Goal: Task Accomplishment & Management: Use online tool/utility

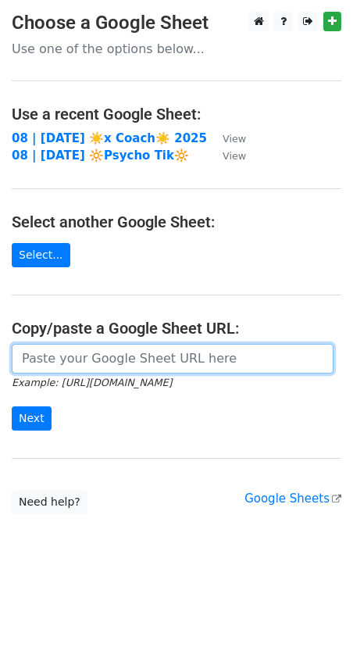
click at [172, 360] on input "url" at bounding box center [173, 359] width 322 height 30
paste input "https://docs.google.com/spreadsheets/d/1FT5KBgVDYkcR9gDxTy6tI8v6j7ipCaEIjOzgLU6…"
type input "https://docs.google.com/spreadsheets/d/1FT5KBgVDYkcR9gDxTy6tI8v6j7ipCaEIjOzgLU6…"
click at [12, 406] on input "Next" at bounding box center [32, 418] width 40 height 24
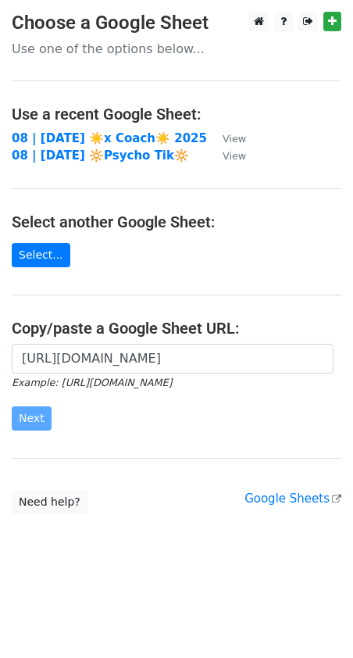
scroll to position [0, 0]
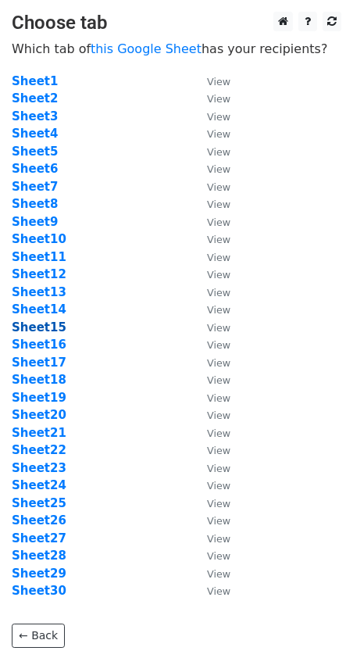
click at [46, 327] on strong "Sheet15" at bounding box center [39, 327] width 55 height 14
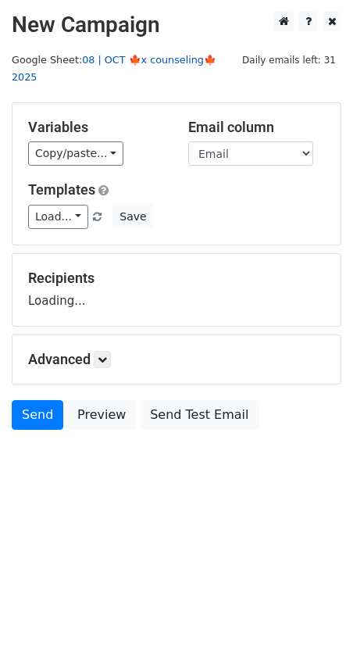
click at [131, 59] on link "08 | OCT 🍁x counseling🍁 2025" at bounding box center [114, 69] width 205 height 30
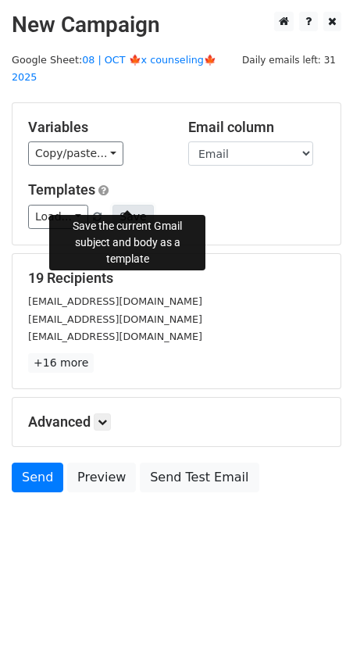
click at [131, 205] on button "Save" at bounding box center [133, 217] width 41 height 24
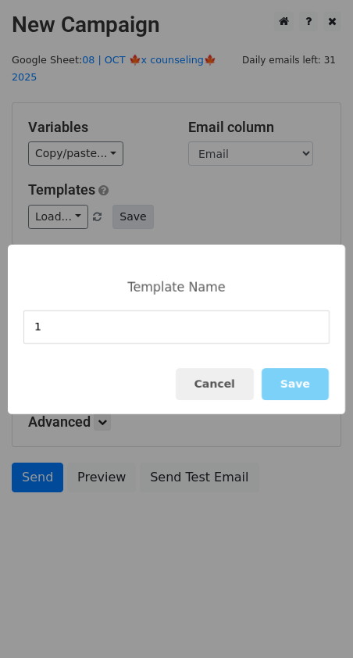
type input "1"
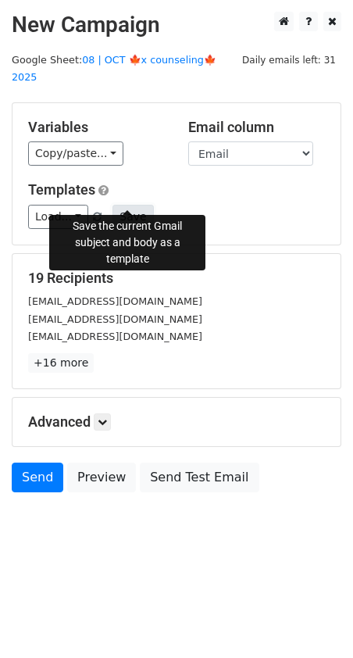
click at [129, 205] on button "Save" at bounding box center [133, 217] width 41 height 24
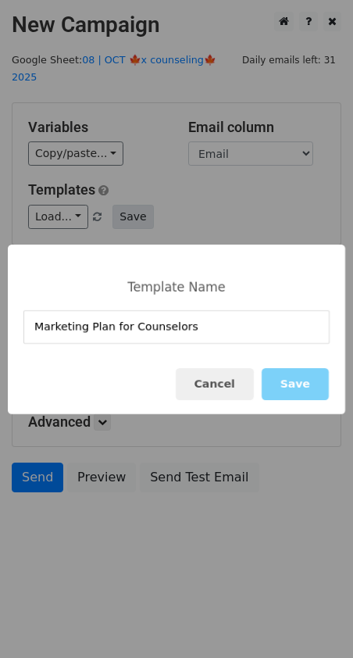
type input "Marketing Plan for Counselors"
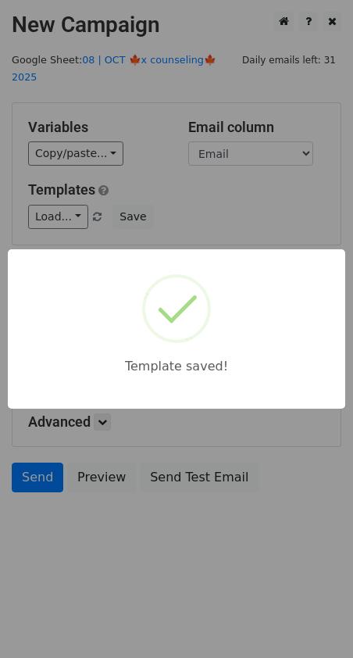
click at [163, 227] on div "Template saved!" at bounding box center [176, 329] width 353 height 658
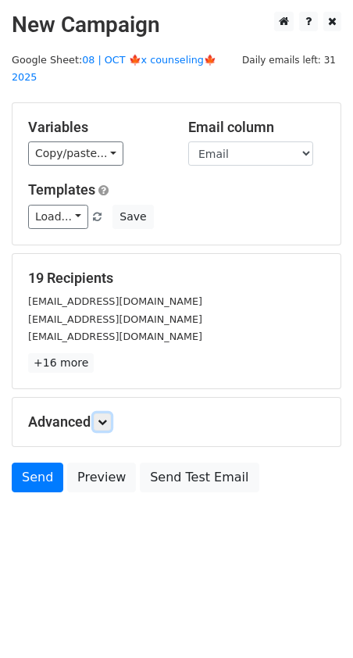
drag, startPoint x: 108, startPoint y: 401, endPoint x: 117, endPoint y: 413, distance: 15.0
click at [107, 417] on icon at bounding box center [102, 421] width 9 height 9
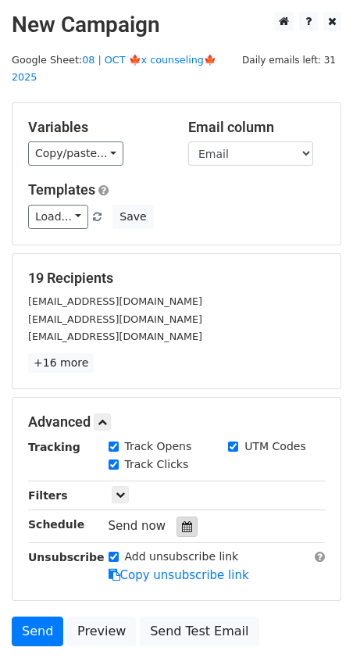
click at [188, 517] on div at bounding box center [187, 527] width 21 height 20
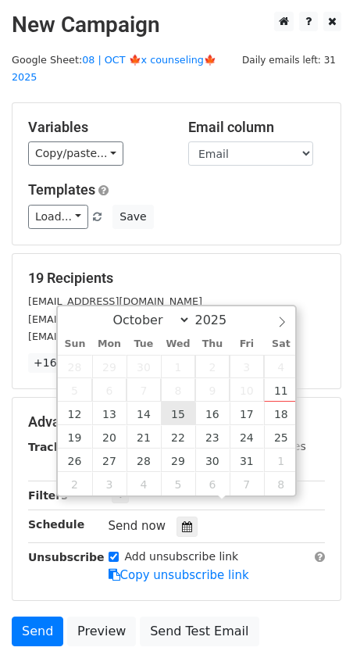
type input "2025-10-15 12:00"
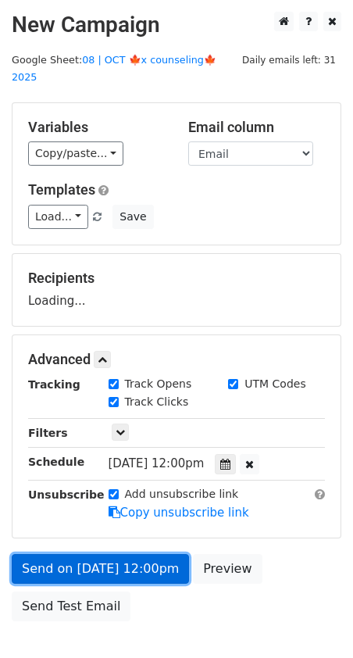
click at [135, 555] on link "Send on Oct 15 at 12:00pm" at bounding box center [100, 569] width 177 height 30
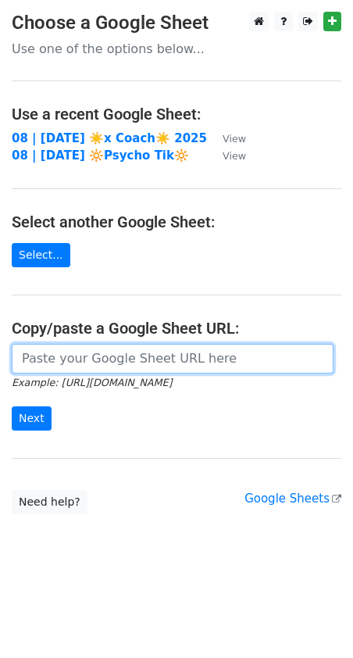
click at [113, 363] on input "url" at bounding box center [173, 359] width 322 height 30
paste input "Marketing Plan for Counselors"
paste input "https://docs.google.com/spreadsheets/d/1FT5KBgVDYkcR9gDxTy6tI8v6j7ipCaEIjOzgLU6…"
type input "https://docs.google.com/spreadsheets/d/1FT5KBgVDYkcR9gDxTy6tI8v6j7ipCaEIjOzgLU6…"
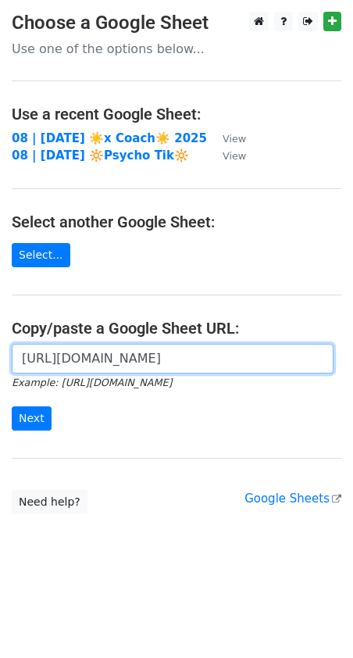
click at [12, 406] on input "Next" at bounding box center [32, 418] width 40 height 24
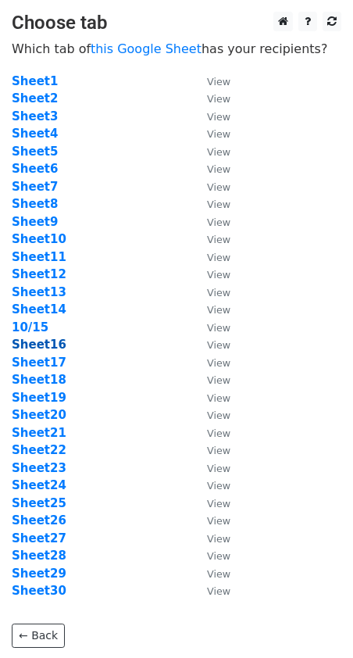
click at [44, 338] on strong "Sheet16" at bounding box center [39, 345] width 55 height 14
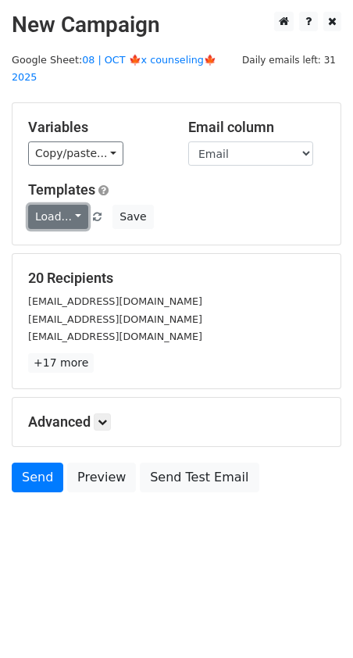
click at [45, 205] on link "Load..." at bounding box center [58, 217] width 60 height 24
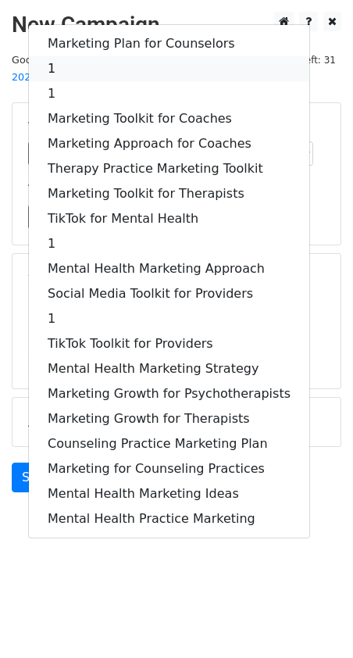
click at [132, 56] on link "1" at bounding box center [169, 68] width 281 height 25
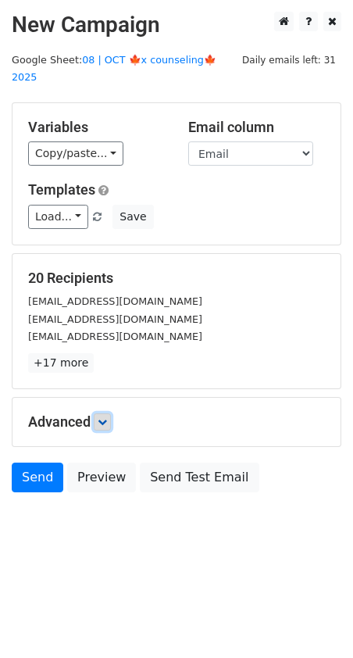
click at [106, 413] on link at bounding box center [102, 421] width 17 height 17
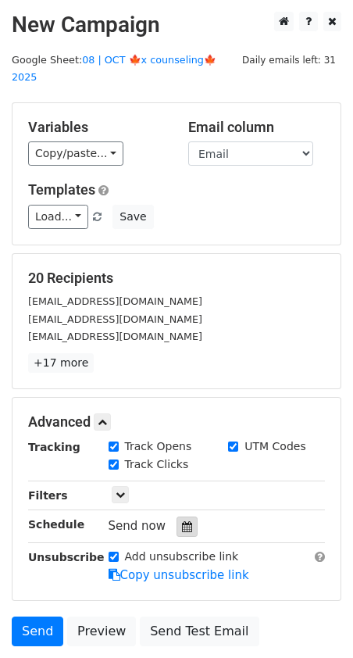
click at [183, 521] on icon at bounding box center [187, 526] width 10 height 11
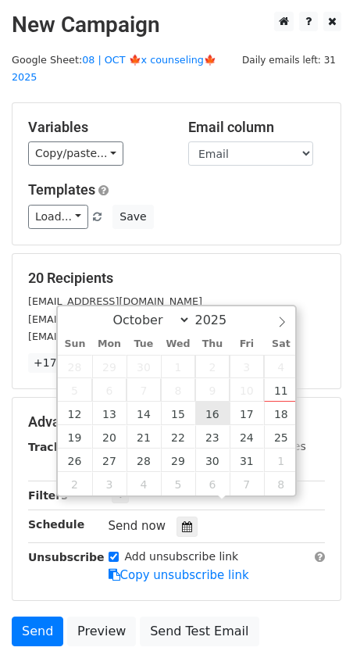
type input "2025-10-16 12:00"
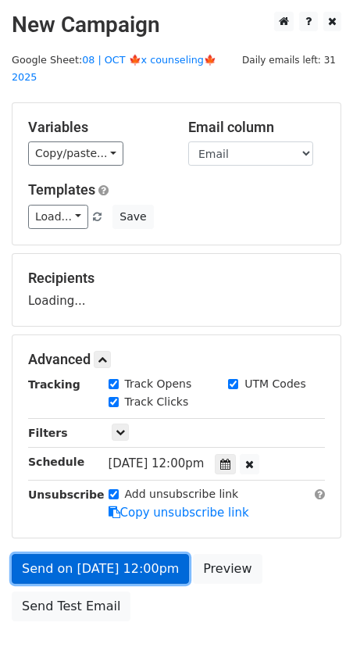
click at [120, 554] on link "Send on Oct 16 at 12:00pm" at bounding box center [100, 569] width 177 height 30
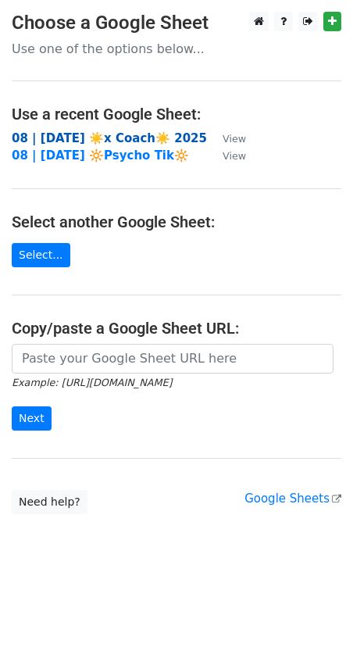
click at [113, 131] on strong "08 | [DATE] ☀️x Coach☀️ 2025" at bounding box center [109, 138] width 195 height 14
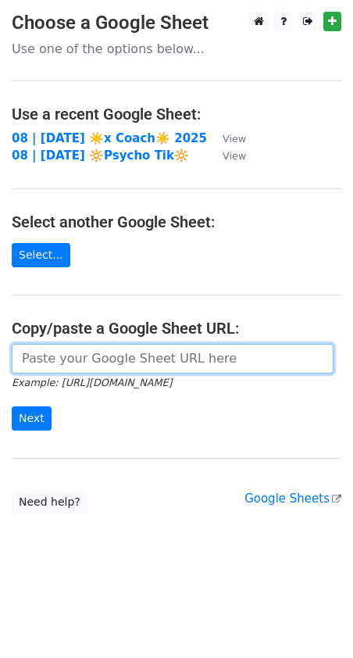
click at [120, 351] on input "url" at bounding box center [173, 359] width 322 height 30
paste input "[URL][DOMAIN_NAME]"
type input "https://docs.google.com/spreadsheets/d/1FT5KBgVDYkcR9gDxTy6tI8v6j7ipCaEIjOzgLU6…"
click at [12, 406] on input "Next" at bounding box center [32, 418] width 40 height 24
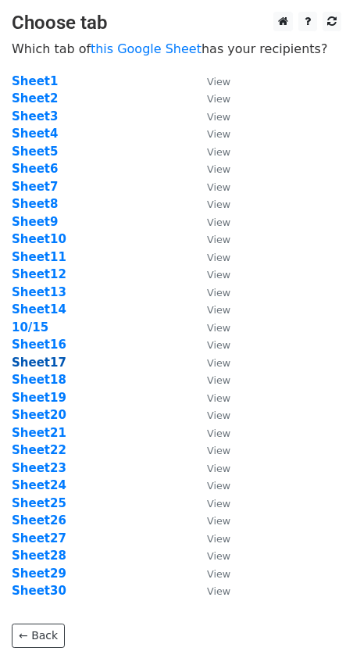
click at [47, 358] on strong "Sheet17" at bounding box center [39, 363] width 55 height 14
click at [41, 360] on strong "Sheet17" at bounding box center [39, 363] width 55 height 14
click at [51, 361] on strong "Sheet17" at bounding box center [39, 363] width 55 height 14
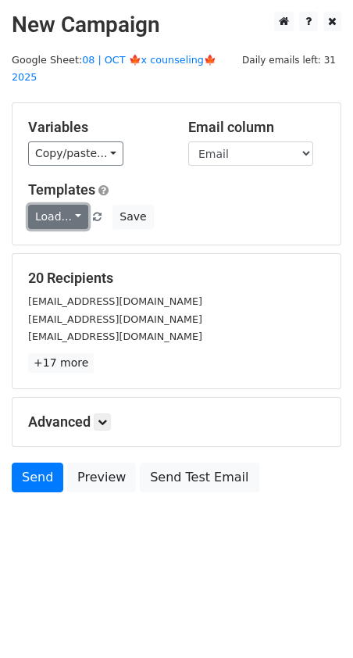
click at [51, 205] on link "Load..." at bounding box center [58, 217] width 60 height 24
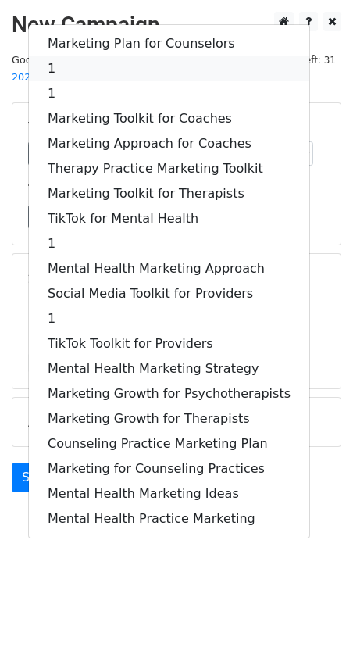
click at [134, 56] on link "1" at bounding box center [169, 68] width 281 height 25
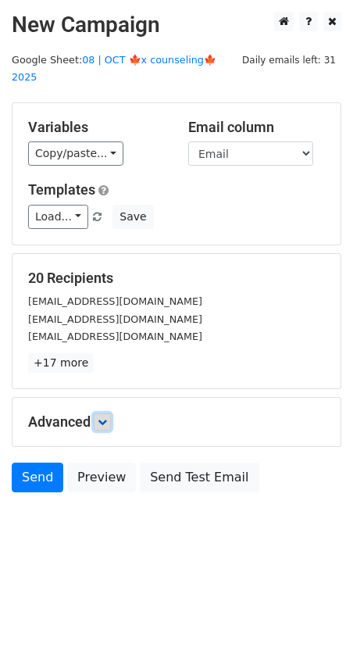
click at [107, 417] on icon at bounding box center [102, 421] width 9 height 9
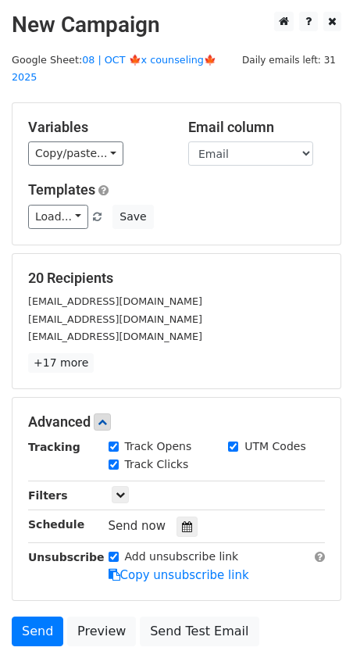
click at [188, 492] on div "Tracking Track Opens UTM Codes Track Clicks Filters Only include spreadsheet ro…" at bounding box center [176, 511] width 297 height 146
click at [182, 521] on icon at bounding box center [187, 526] width 10 height 11
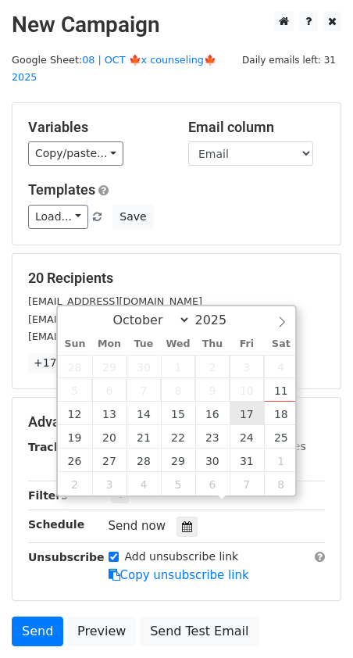
type input "2025-10-17 12:00"
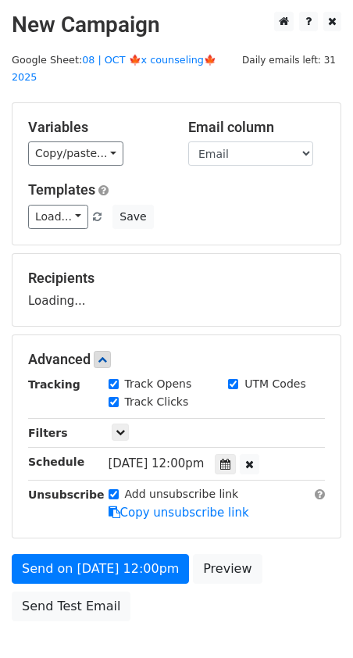
click at [165, 525] on form "Variables Copy/paste... {{Email}} Email column Email Templates Load... Marketin…" at bounding box center [177, 365] width 330 height 527
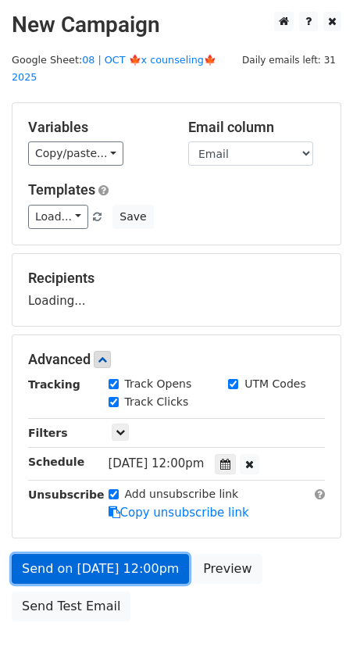
click at [135, 556] on form "Variables Copy/paste... {{Email}} Email column Email Templates Load... Marketin…" at bounding box center [177, 365] width 330 height 527
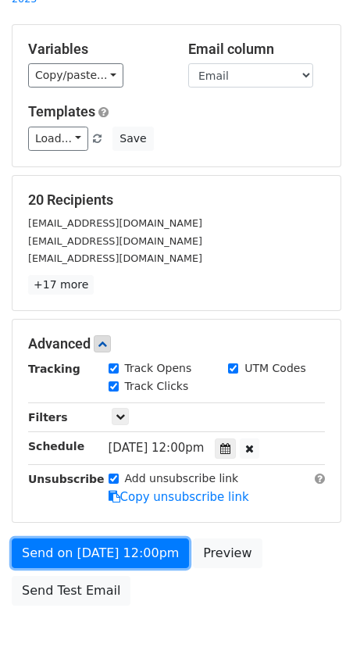
scroll to position [84, 0]
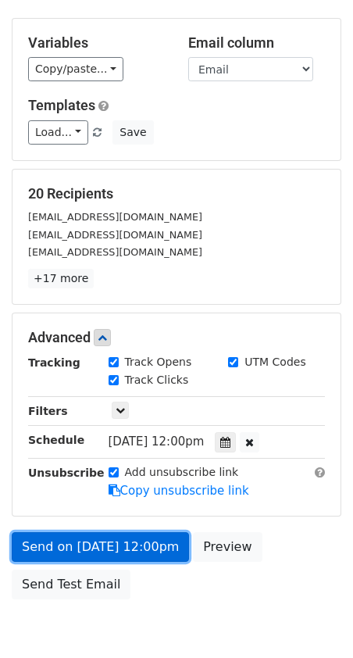
click at [63, 532] on link "Send on Oct 17 at 12:00pm" at bounding box center [100, 547] width 177 height 30
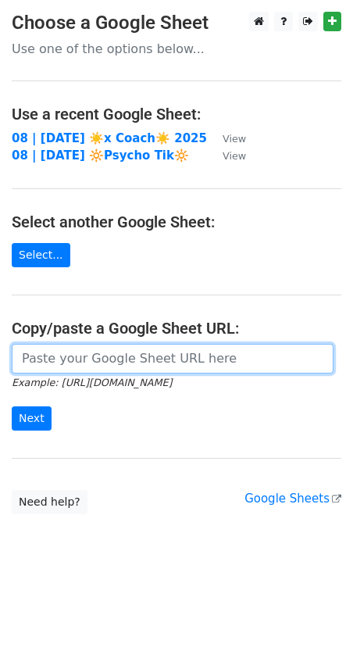
click at [119, 370] on input "url" at bounding box center [173, 359] width 322 height 30
paste input "[URL][DOMAIN_NAME]"
type input "https://docs.google.com/spreadsheets/d/1FT5KBgVDYkcR9gDxTy6tI8v6j7ipCaEIjOzgLU6…"
click at [12, 406] on input "Next" at bounding box center [32, 418] width 40 height 24
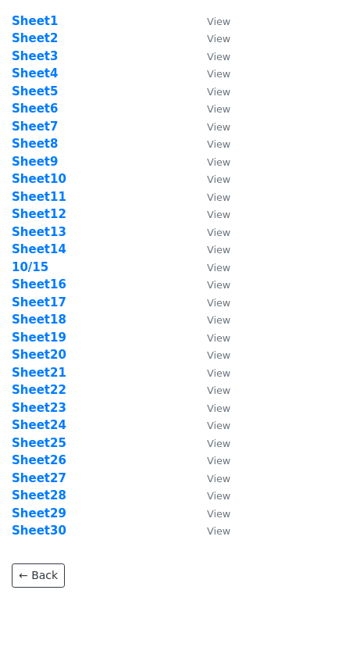
scroll to position [63, 0]
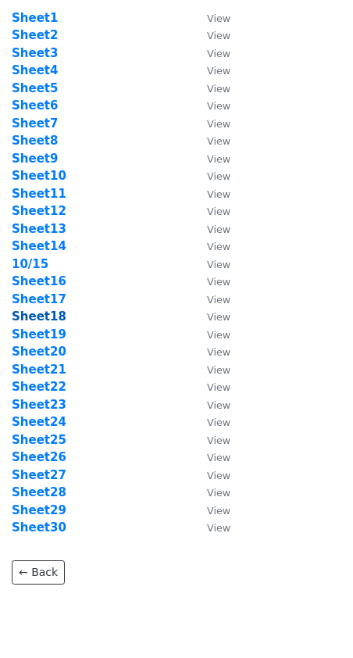
click at [42, 314] on strong "Sheet18" at bounding box center [39, 316] width 55 height 14
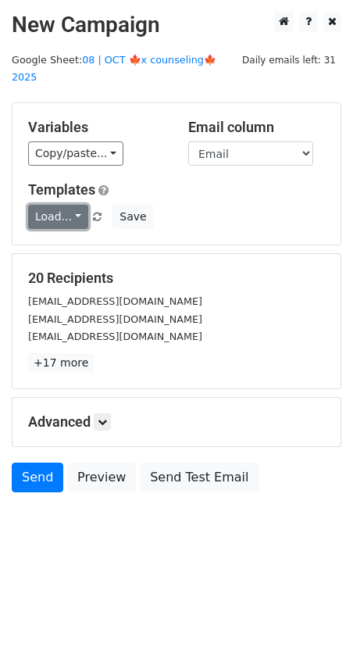
click at [52, 205] on link "Load..." at bounding box center [58, 217] width 60 height 24
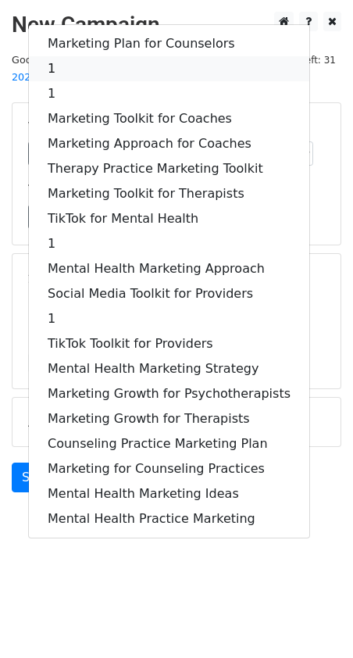
click at [97, 57] on link "1" at bounding box center [169, 68] width 281 height 25
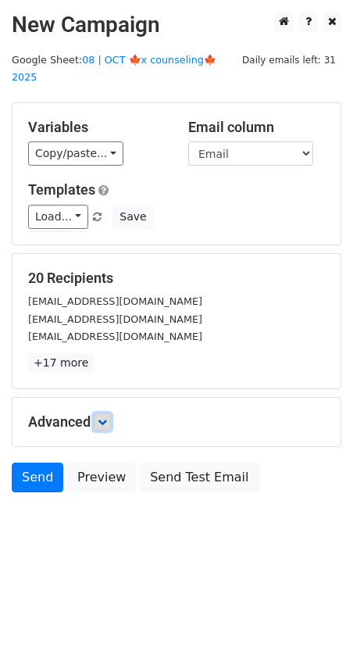
click at [99, 413] on link at bounding box center [102, 421] width 17 height 17
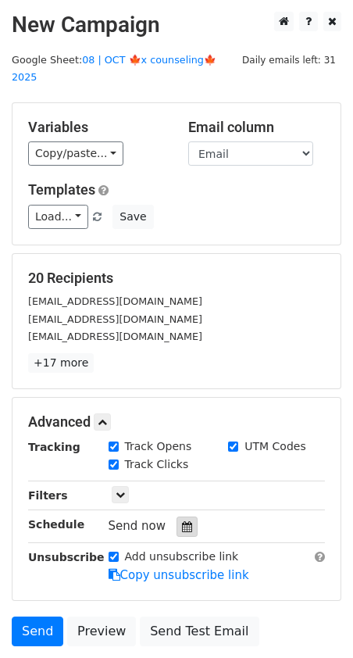
click at [177, 517] on div at bounding box center [187, 527] width 21 height 20
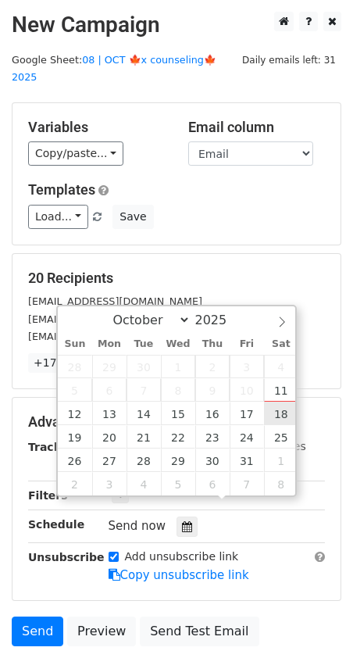
type input "2025-10-18 12:00"
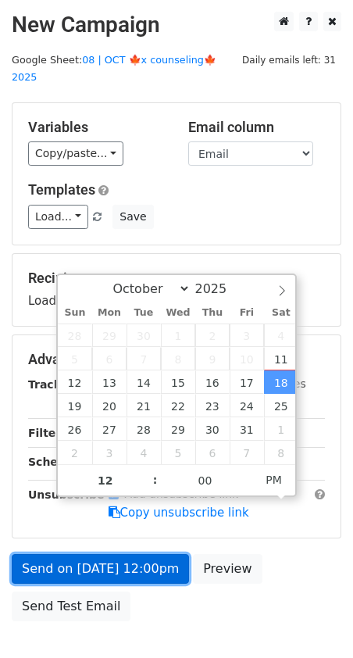
drag, startPoint x: 134, startPoint y: 548, endPoint x: 56, endPoint y: 537, distance: 78.1
click at [134, 554] on link "Send on Oct 18 at 12:00pm" at bounding box center [100, 569] width 177 height 30
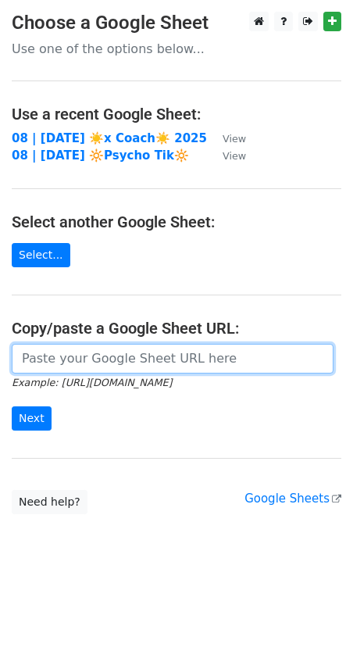
click at [152, 360] on input "url" at bounding box center [173, 359] width 322 height 30
paste input "https://docs.google.com/spreadsheets/d/1FT5KBgVDYkcR9gDxTy6tI8v6j7ipCaEIjOzgLU6…"
type input "https://docs.google.com/spreadsheets/d/1FT5KBgVDYkcR9gDxTy6tI8v6j7ipCaEIjOzgLU6…"
click at [12, 406] on input "Next" at bounding box center [32, 418] width 40 height 24
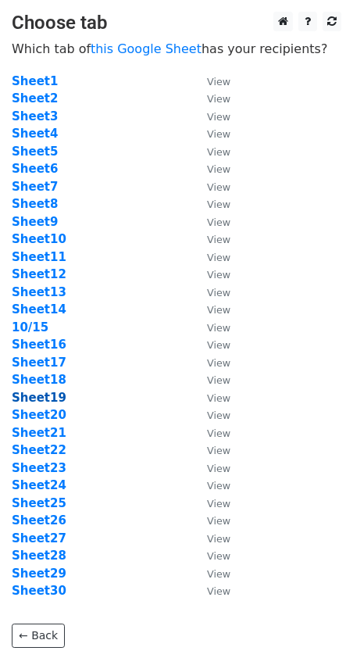
click at [44, 394] on strong "Sheet19" at bounding box center [39, 398] width 55 height 14
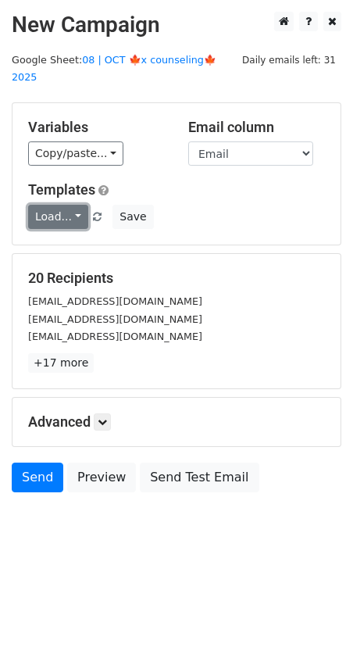
click at [54, 205] on link "Load..." at bounding box center [58, 217] width 60 height 24
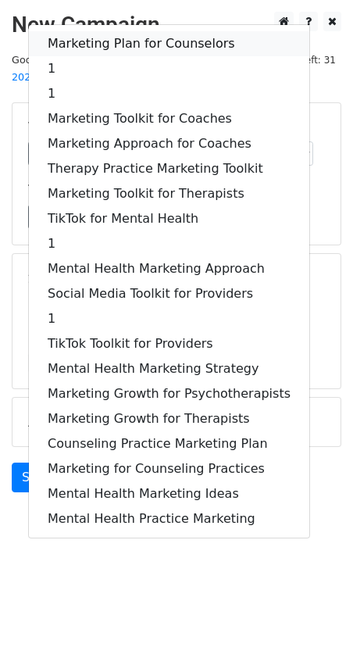
click at [114, 31] on link "Marketing Plan for Counselors" at bounding box center [169, 43] width 281 height 25
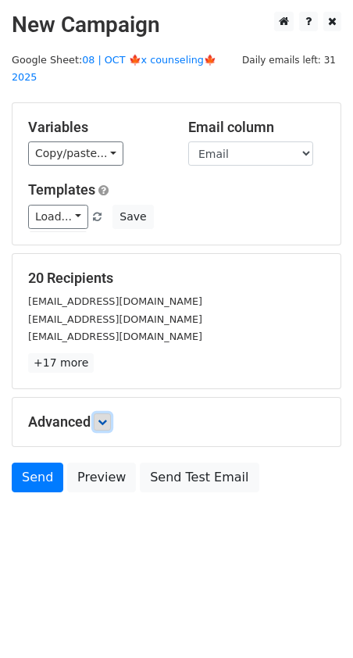
click at [106, 413] on link at bounding box center [102, 421] width 17 height 17
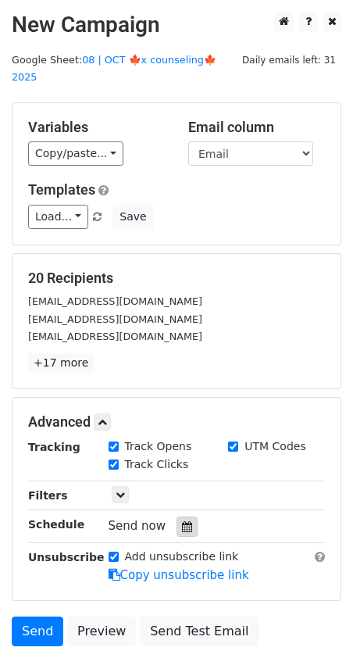
click at [182, 521] on icon at bounding box center [187, 526] width 10 height 11
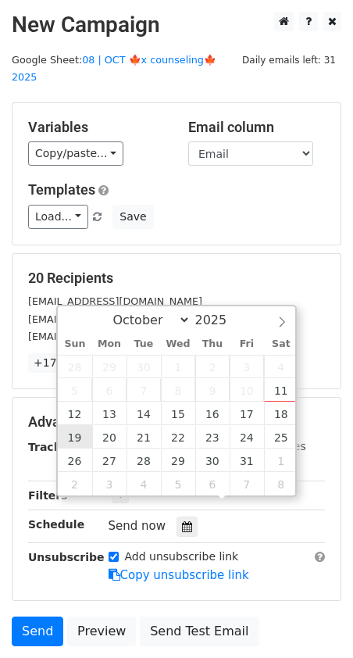
type input "2025-10-19 12:00"
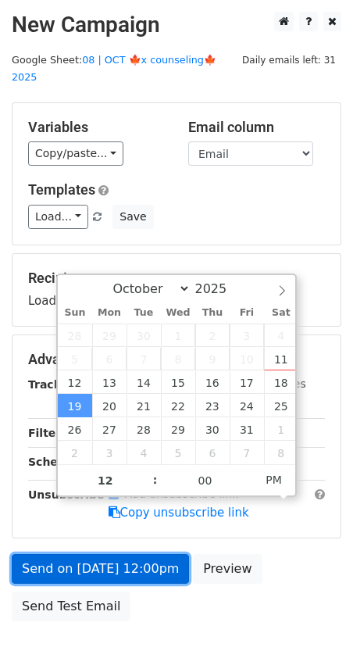
click at [84, 555] on link "Send on Oct 19 at 12:00pm" at bounding box center [100, 569] width 177 height 30
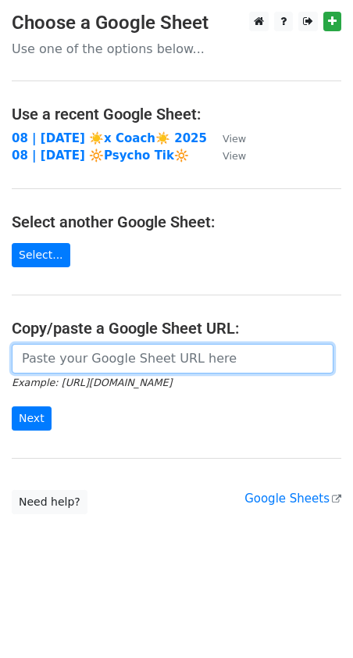
click at [84, 356] on input "url" at bounding box center [173, 359] width 322 height 30
paste input "https://docs.google.com/spreadsheets/d/1FT5KBgVDYkcR9gDxTy6tI8v6j7ipCaEIjOzgLU6…"
type input "https://docs.google.com/spreadsheets/d/1FT5KBgVDYkcR9gDxTy6tI8v6j7ipCaEIjOzgLU6…"
click at [12, 406] on input "Next" at bounding box center [32, 418] width 40 height 24
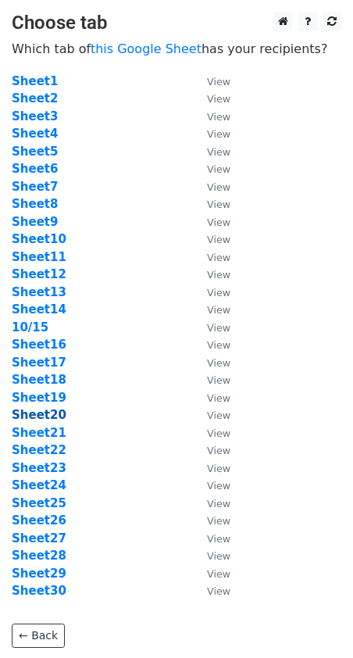
click at [54, 413] on strong "Sheet20" at bounding box center [39, 415] width 55 height 14
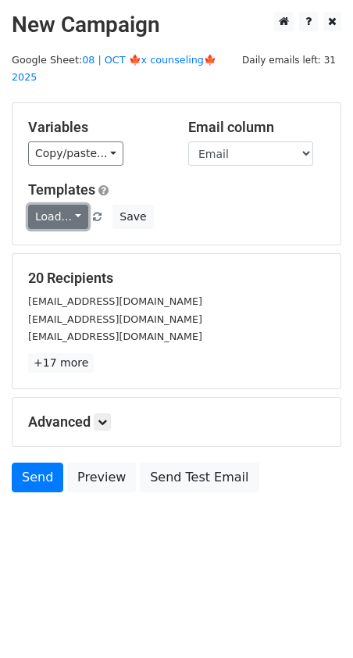
click at [54, 205] on link "Load..." at bounding box center [58, 217] width 60 height 24
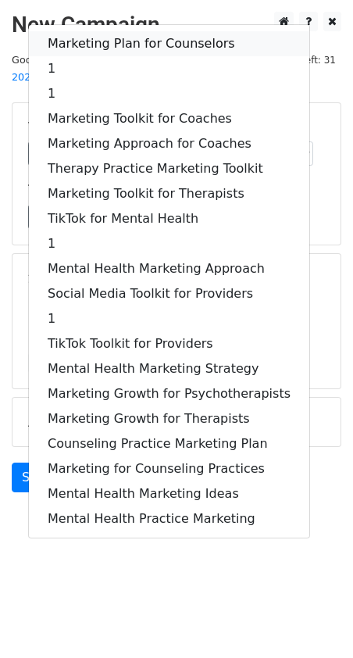
click at [108, 31] on link "Marketing Plan for Counselors" at bounding box center [169, 43] width 281 height 25
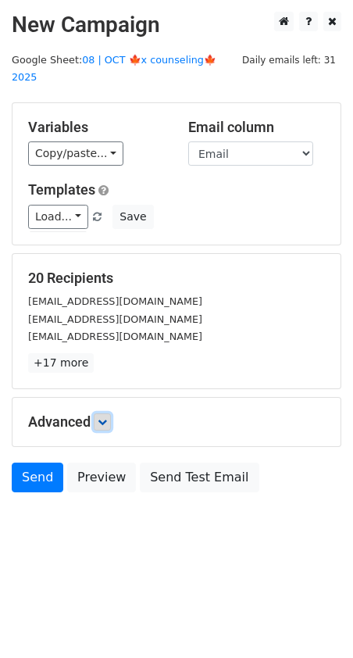
click at [110, 413] on link at bounding box center [102, 421] width 17 height 17
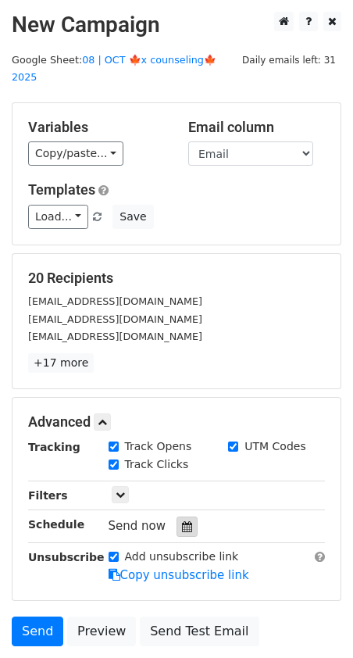
click at [182, 521] on icon at bounding box center [187, 526] width 10 height 11
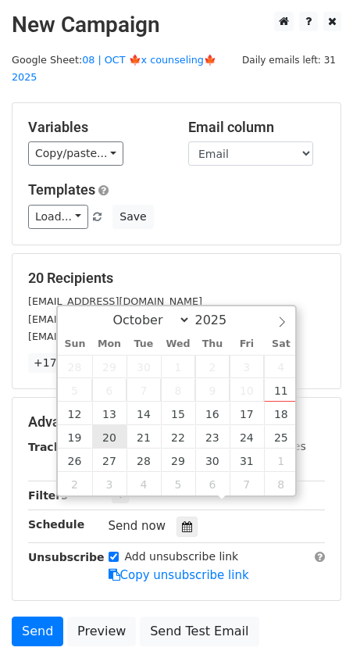
type input "2025-10-20 12:00"
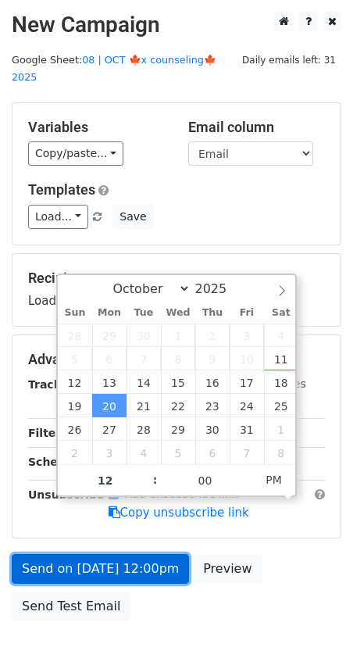
click at [92, 554] on link "Send on Oct 20 at 12:00pm" at bounding box center [100, 569] width 177 height 30
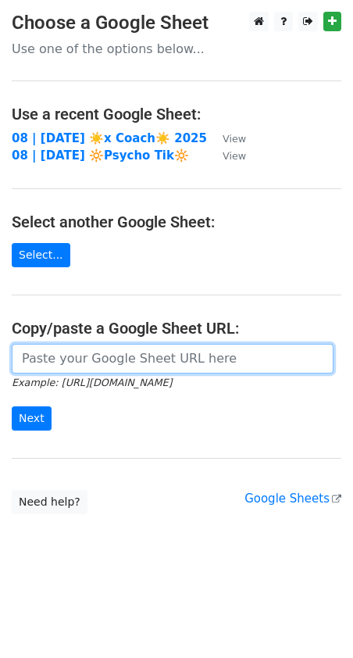
click at [86, 356] on input "url" at bounding box center [173, 359] width 322 height 30
paste input "[URL][DOMAIN_NAME]"
type input "[URL][DOMAIN_NAME]"
click at [12, 406] on input "Next" at bounding box center [32, 418] width 40 height 24
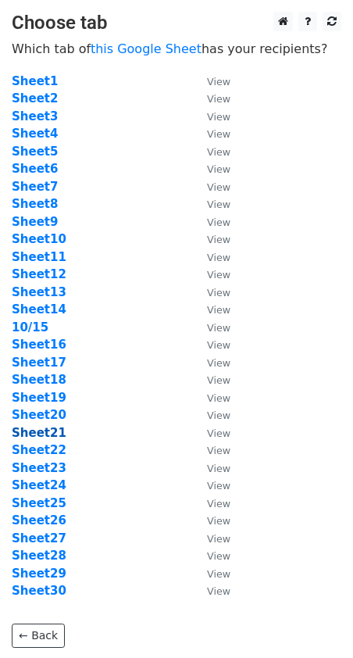
click at [44, 429] on strong "Sheet21" at bounding box center [39, 433] width 55 height 14
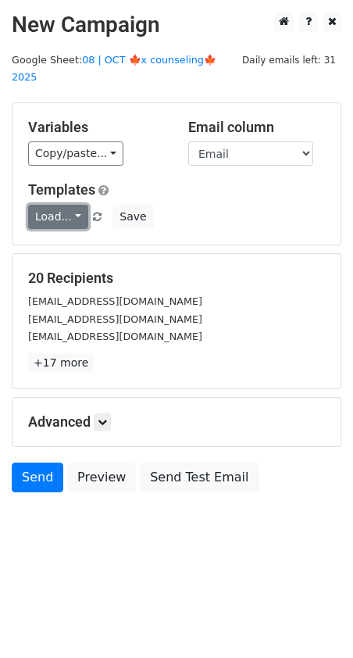
click at [63, 205] on link "Load..." at bounding box center [58, 217] width 60 height 24
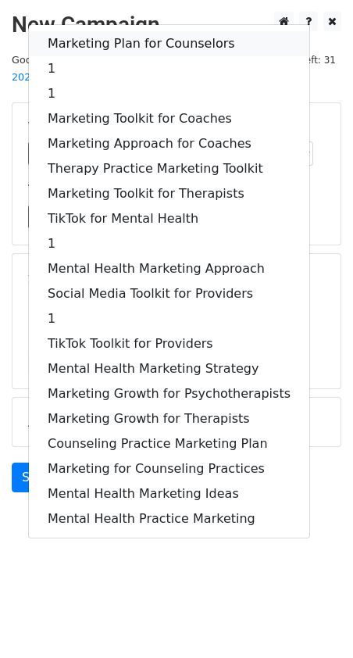
click at [115, 35] on link "Marketing Plan for Counselors" at bounding box center [169, 43] width 281 height 25
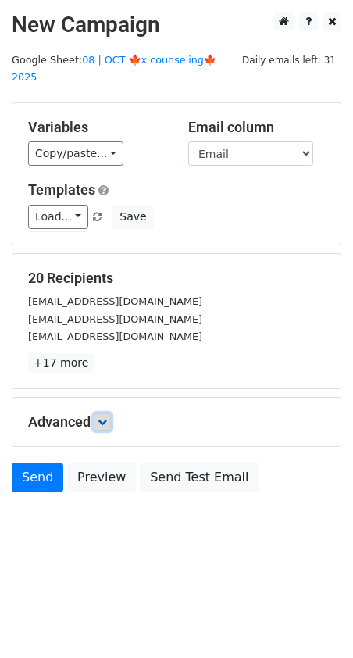
click at [104, 417] on icon at bounding box center [102, 421] width 9 height 9
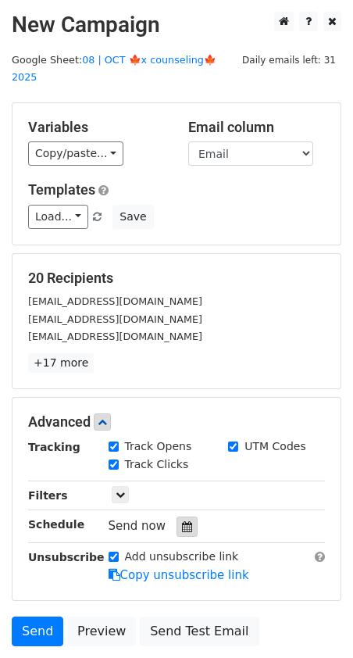
click at [183, 521] on icon at bounding box center [187, 526] width 10 height 11
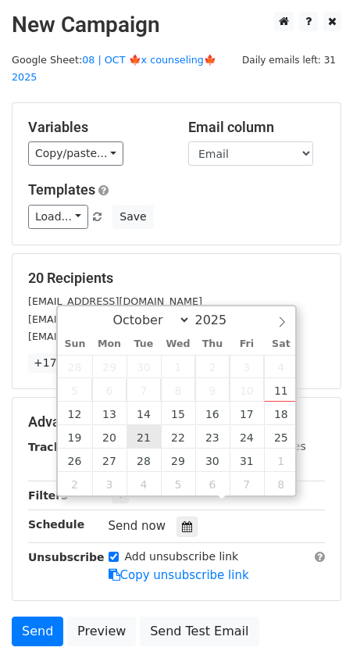
type input "2025-10-21 12:00"
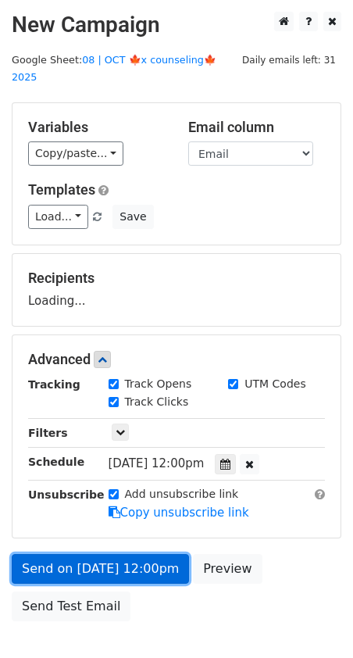
click at [124, 554] on link "Send on Oct 21 at 12:00pm" at bounding box center [100, 569] width 177 height 30
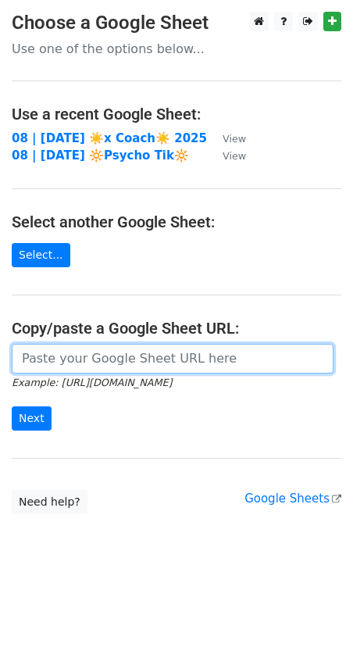
click at [99, 355] on input "url" at bounding box center [173, 359] width 322 height 30
paste input "[URL][DOMAIN_NAME]"
type input "https://docs.google.com/spreadsheets/d/1FT5KBgVDYkcR9gDxTy6tI8v6j7ipCaEIjOzgLU6…"
click at [12, 406] on input "Next" at bounding box center [32, 418] width 40 height 24
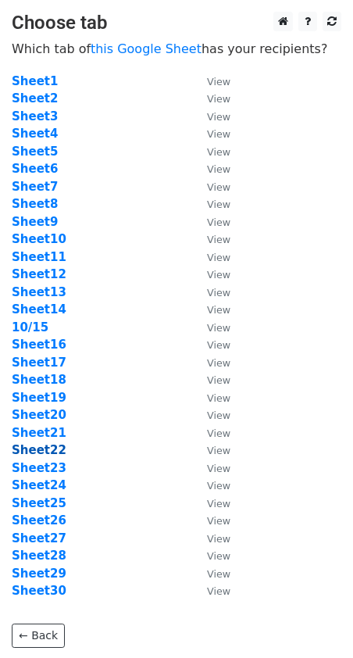
click at [47, 445] on strong "Sheet22" at bounding box center [39, 450] width 55 height 14
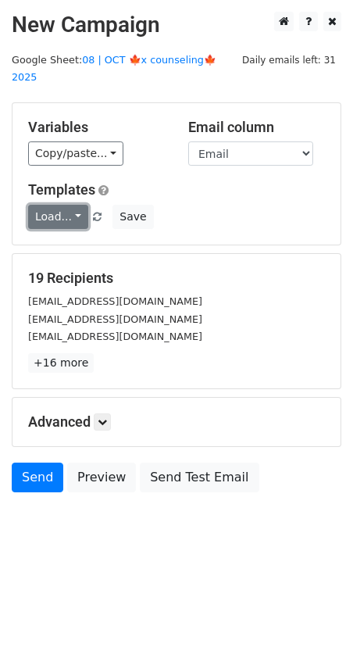
click at [61, 205] on link "Load..." at bounding box center [58, 217] width 60 height 24
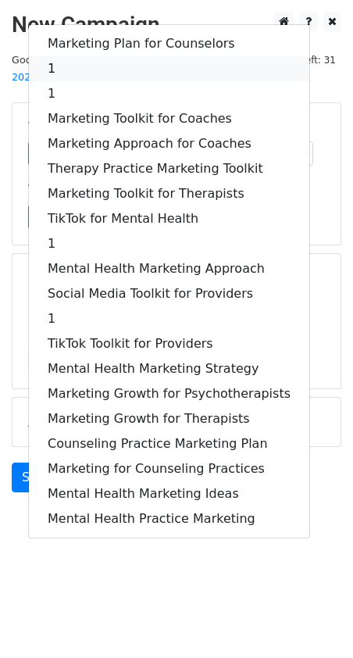
click at [96, 56] on link "1" at bounding box center [169, 68] width 281 height 25
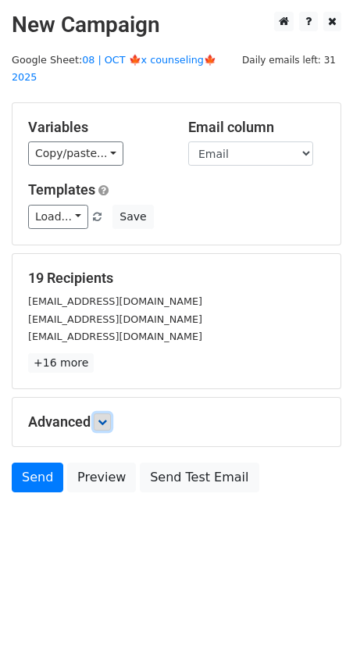
click at [107, 417] on icon at bounding box center [102, 421] width 9 height 9
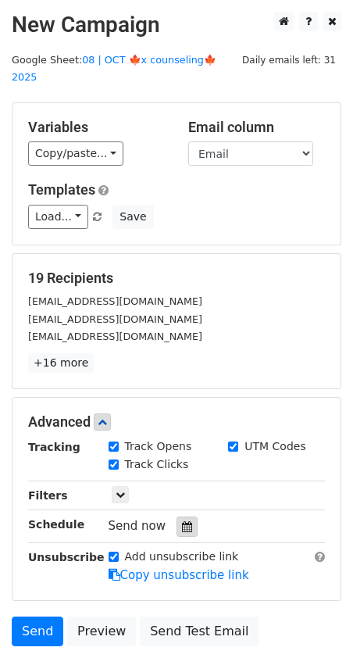
click at [182, 521] on icon at bounding box center [187, 526] width 10 height 11
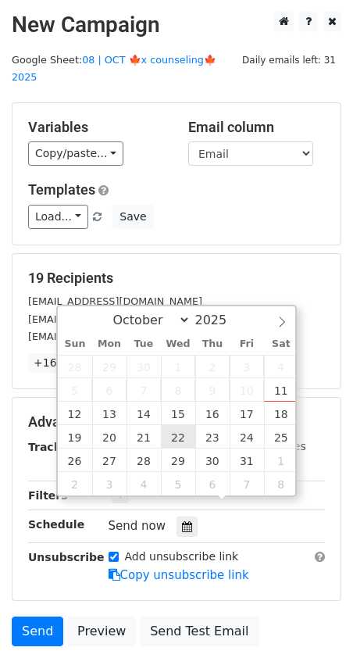
type input "2025-10-22 12:00"
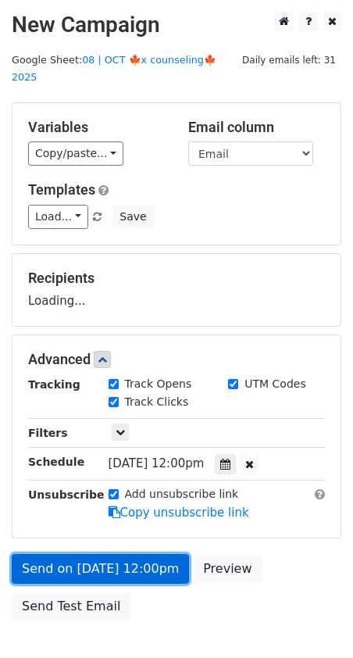
click at [118, 554] on link "Send on Oct 22 at 12:00pm" at bounding box center [100, 569] width 177 height 30
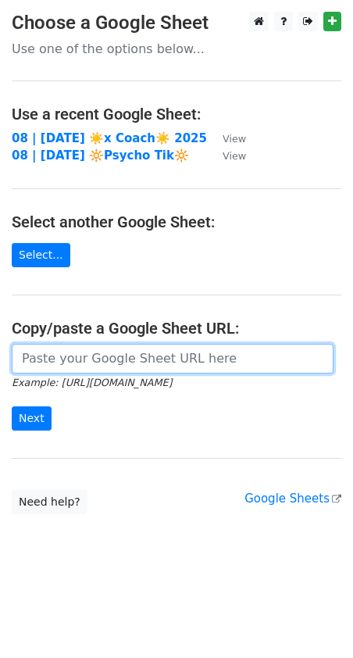
click at [145, 367] on input "url" at bounding box center [173, 359] width 322 height 30
paste input "https://docs.google.com/spreadsheets/d/1FT5KBgVDYkcR9gDxTy6tI8v6j7ipCaEIjOzgLU6…"
type input "https://docs.google.com/spreadsheets/d/1FT5KBgVDYkcR9gDxTy6tI8v6j7ipCaEIjOzgLU6…"
click at [12, 406] on input "Next" at bounding box center [32, 418] width 40 height 24
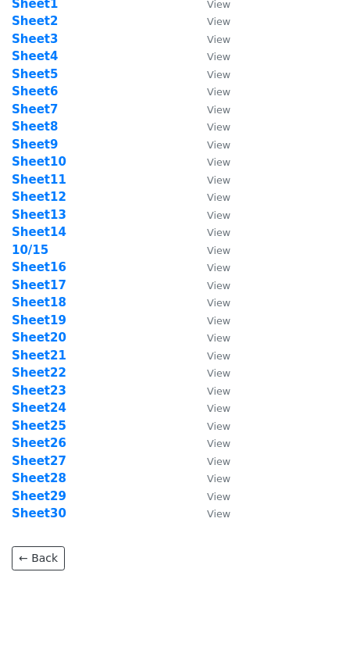
scroll to position [115, 0]
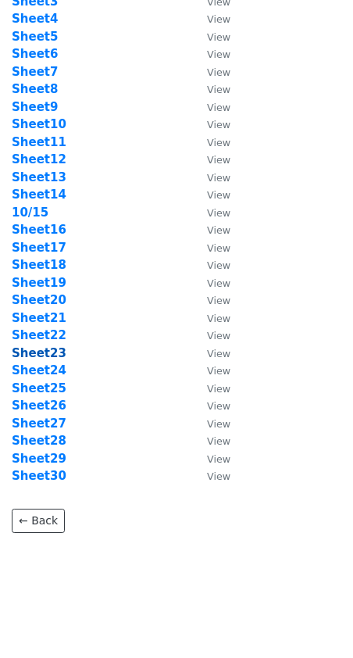
click at [47, 355] on strong "Sheet23" at bounding box center [39, 353] width 55 height 14
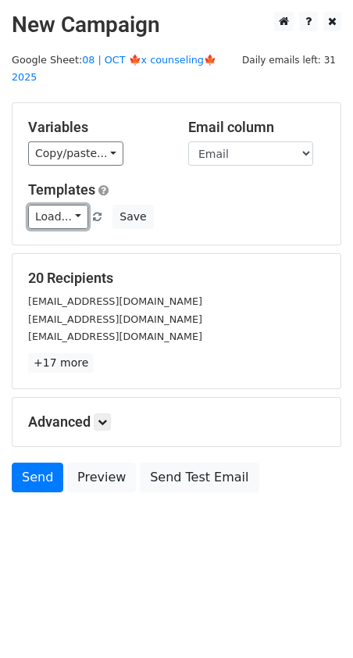
click at [65, 205] on link "Load..." at bounding box center [58, 217] width 60 height 24
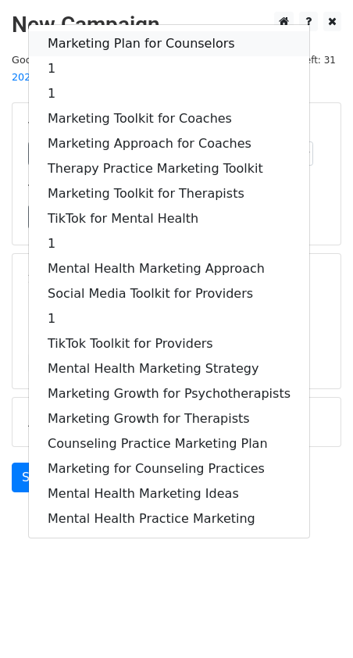
click at [116, 31] on link "Marketing Plan for Counselors" at bounding box center [169, 43] width 281 height 25
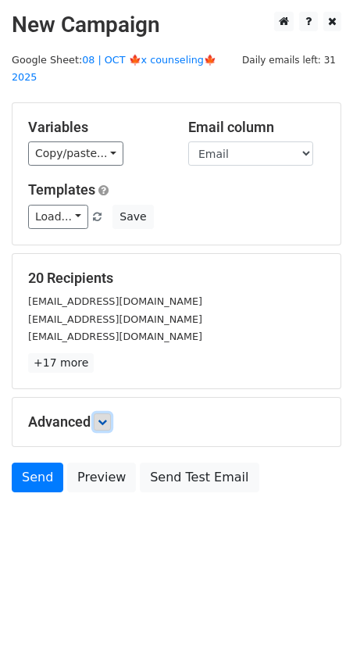
click at [98, 413] on link at bounding box center [102, 421] width 17 height 17
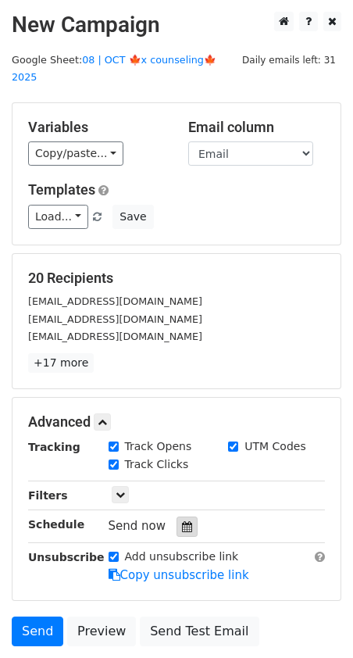
click at [182, 517] on div at bounding box center [187, 527] width 21 height 20
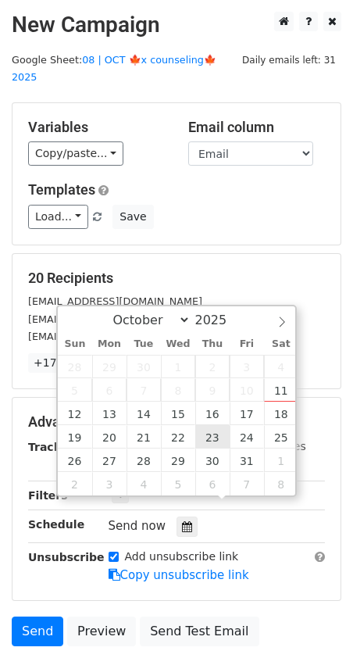
type input "2025-10-23 12:00"
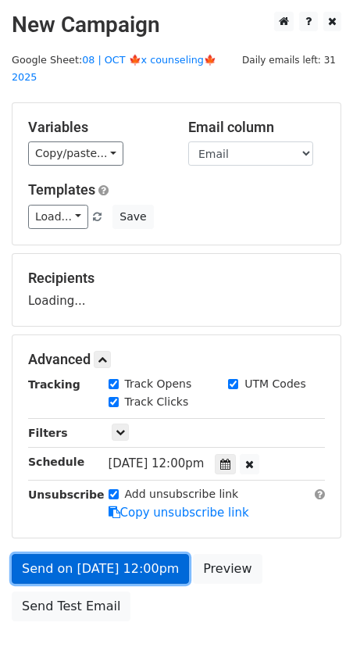
click at [159, 554] on link "Send on Oct 23 at 12:00pm" at bounding box center [100, 569] width 177 height 30
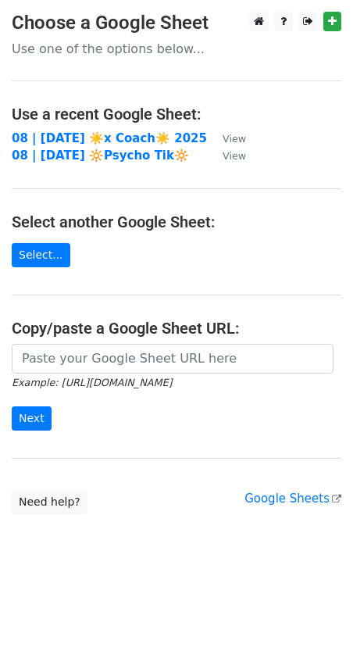
drag, startPoint x: 109, startPoint y: 340, endPoint x: 103, endPoint y: 354, distance: 15.4
click at [109, 342] on main "Choose a Google Sheet Use one of the options below... Use a recent Google Sheet…" at bounding box center [176, 263] width 353 height 503
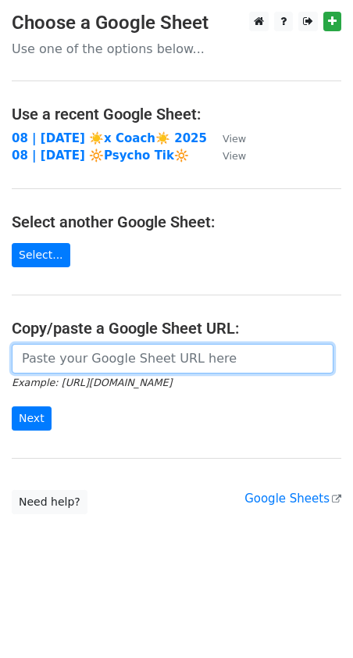
click at [102, 356] on input "url" at bounding box center [173, 359] width 322 height 30
paste input "https://docs.google.com/spreadsheets/d/1FT5KBgVDYkcR9gDxTy6tI8v6j7ipCaEIjOzgLU6…"
type input "https://docs.google.com/spreadsheets/d/1FT5KBgVDYkcR9gDxTy6tI8v6j7ipCaEIjOzgLU6…"
click at [12, 406] on input "Next" at bounding box center [32, 418] width 40 height 24
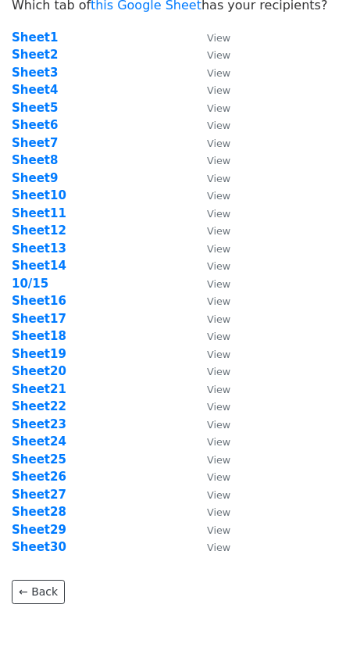
scroll to position [45, 0]
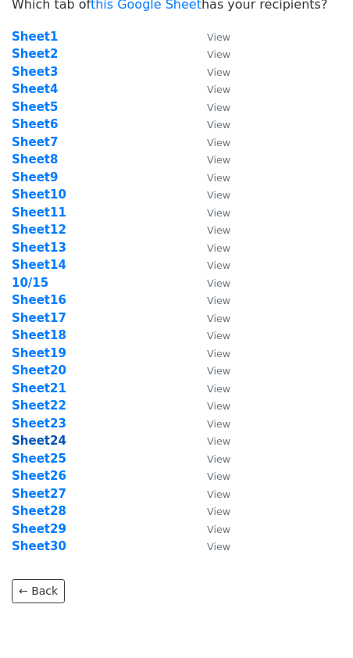
click at [41, 443] on strong "Sheet24" at bounding box center [39, 441] width 55 height 14
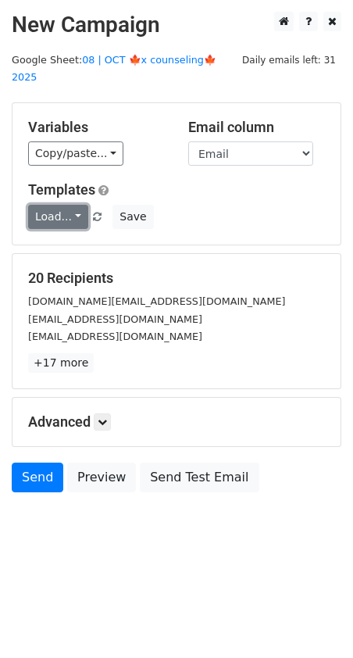
click at [45, 205] on link "Load..." at bounding box center [58, 217] width 60 height 24
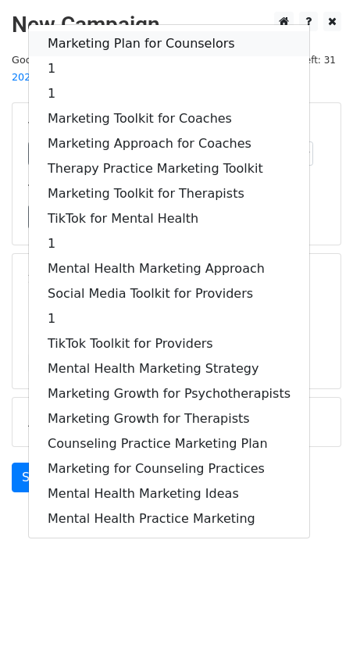
click at [126, 31] on link "Marketing Plan for Counselors" at bounding box center [169, 43] width 281 height 25
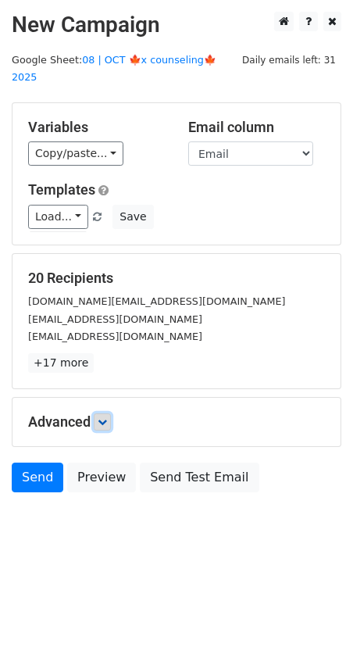
click at [107, 417] on icon at bounding box center [102, 421] width 9 height 9
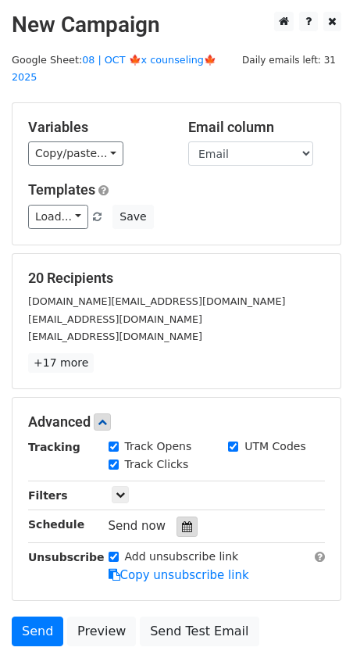
click at [182, 521] on icon at bounding box center [187, 526] width 10 height 11
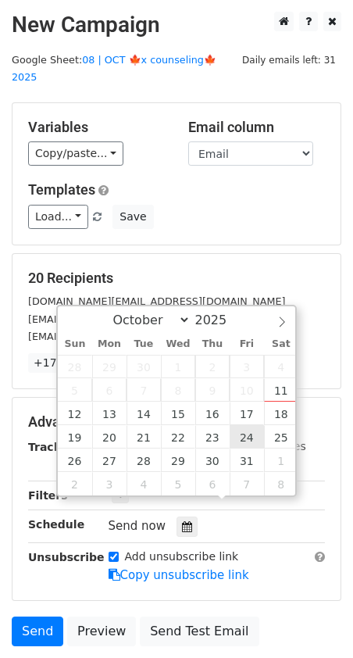
type input "2025-10-24 12:00"
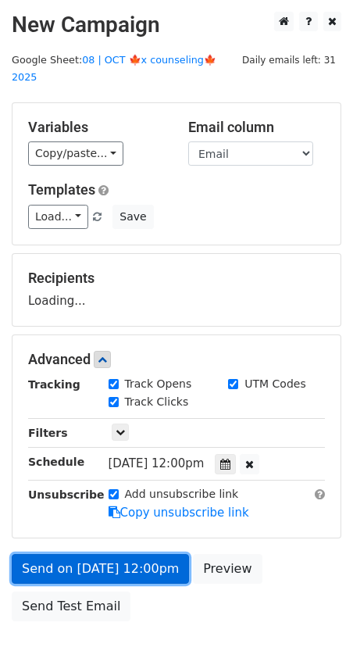
click at [120, 554] on link "Send on Oct 24 at 12:00pm" at bounding box center [100, 569] width 177 height 30
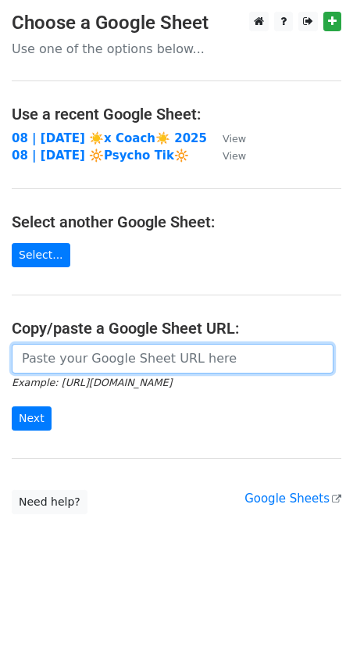
click at [123, 354] on input "url" at bounding box center [173, 359] width 322 height 30
paste input "[URL][DOMAIN_NAME]"
type input "https://docs.google.com/spreadsheets/d/1FT5KBgVDYkcR9gDxTy6tI8v6j7ipCaEIjOzgLU6…"
click at [12, 406] on input "Next" at bounding box center [32, 418] width 40 height 24
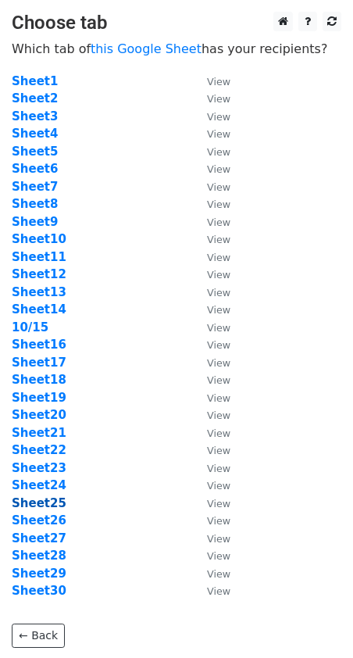
click at [44, 500] on strong "Sheet25" at bounding box center [39, 503] width 55 height 14
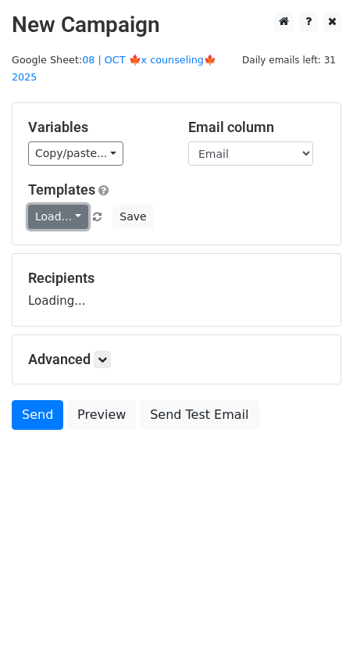
click at [50, 205] on link "Load..." at bounding box center [58, 217] width 60 height 24
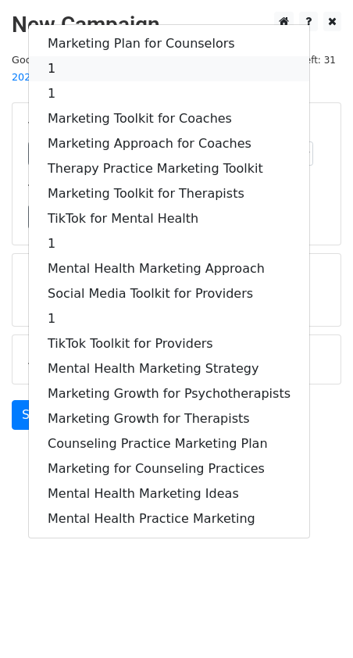
click at [89, 56] on link "1" at bounding box center [169, 68] width 281 height 25
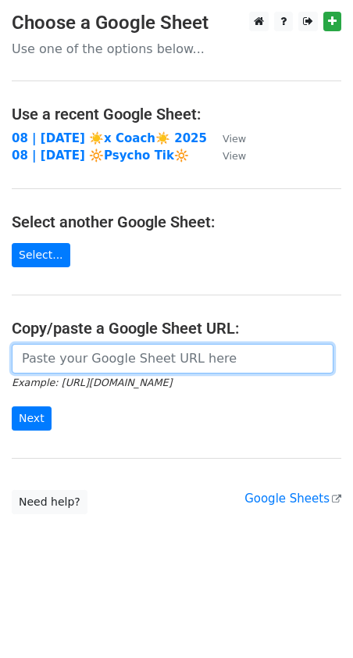
click at [134, 356] on input "url" at bounding box center [173, 359] width 322 height 30
paste input "[URL][DOMAIN_NAME]"
type input "[URL][DOMAIN_NAME]"
click at [12, 406] on input "Next" at bounding box center [32, 418] width 40 height 24
